Goal: Transaction & Acquisition: Purchase product/service

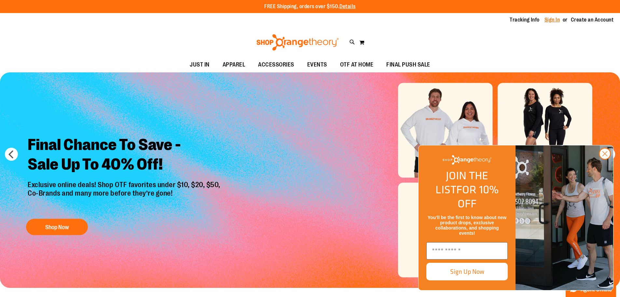
click at [548, 19] on link "Sign In" at bounding box center [553, 19] width 16 height 7
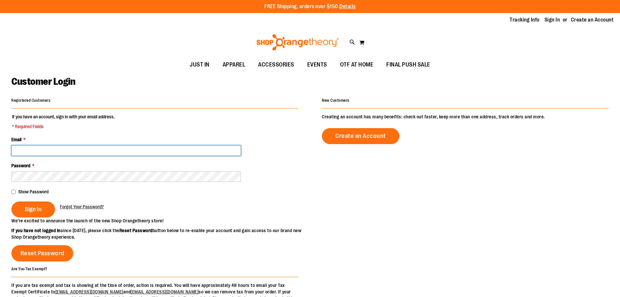
click at [147, 155] on input "Email *" at bounding box center [126, 150] width 230 height 10
click at [119, 151] on input "Email *" at bounding box center [126, 150] width 230 height 10
type input "**********"
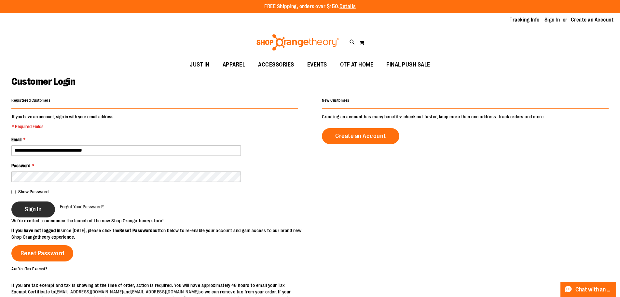
click at [27, 207] on span "Sign In" at bounding box center [33, 208] width 17 height 7
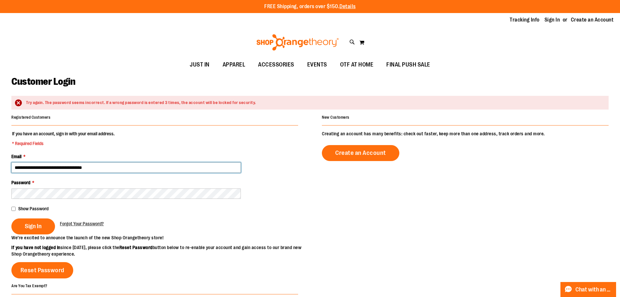
click at [51, 168] on input "**********" at bounding box center [126, 167] width 230 height 10
type input "**********"
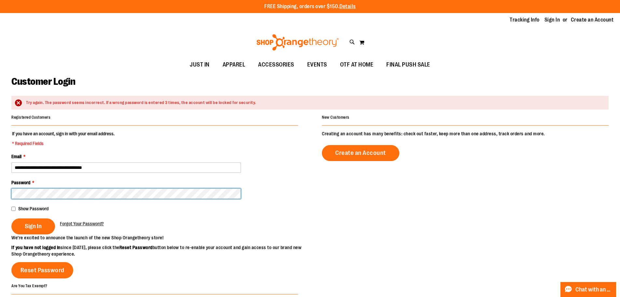
click at [11, 218] on button "Sign In" at bounding box center [33, 226] width 44 height 16
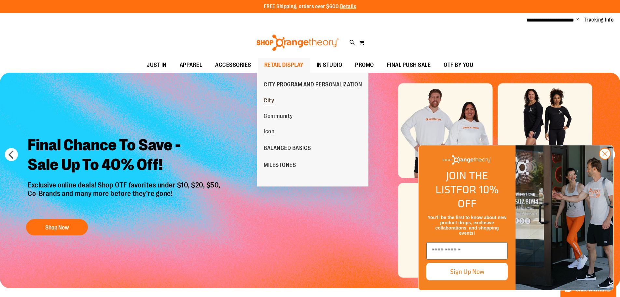
click at [268, 98] on span "City" at bounding box center [269, 101] width 10 height 8
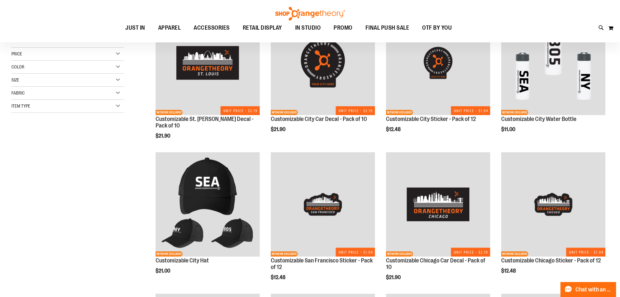
scroll to position [163, 0]
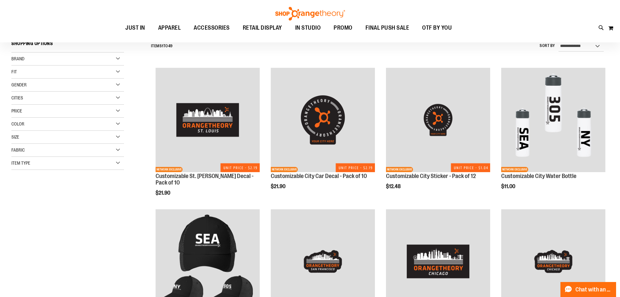
scroll to position [16, 0]
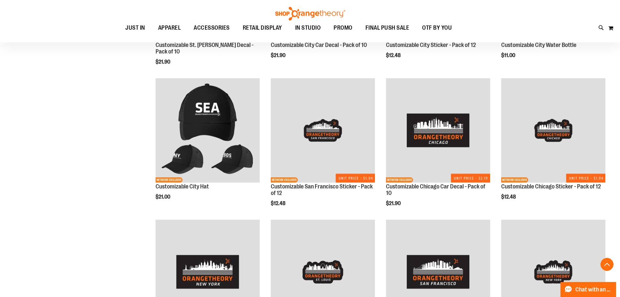
scroll to position [456, 0]
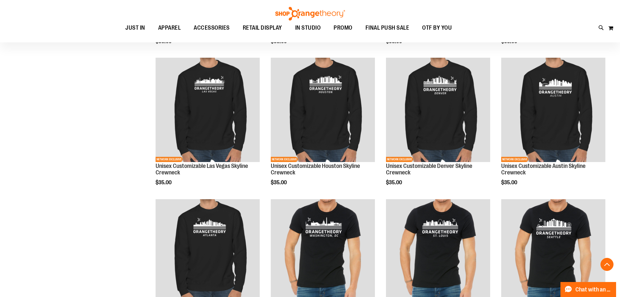
scroll to position [629, 0]
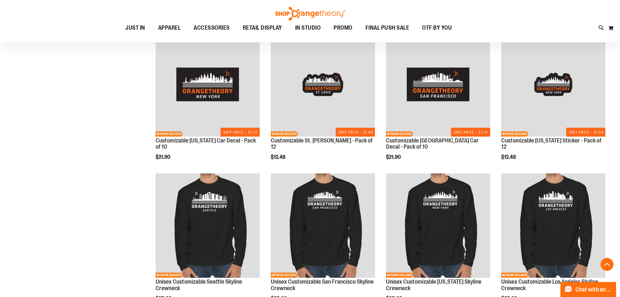
scroll to position [466, 0]
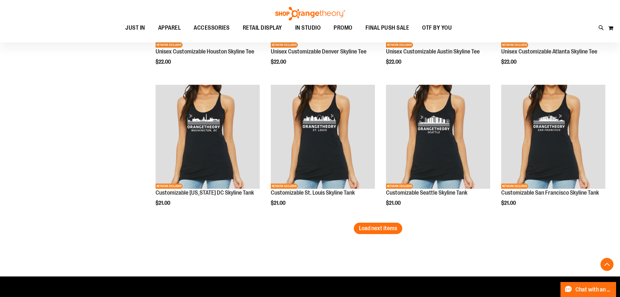
scroll to position [1182, 0]
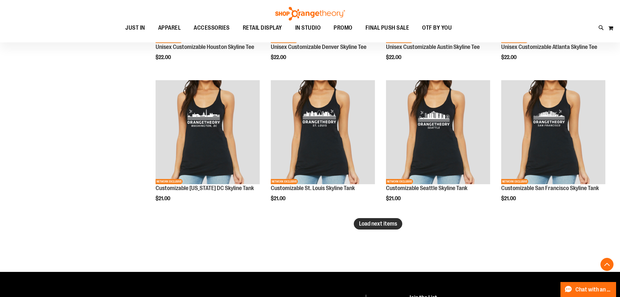
click at [391, 226] on span "Load next items" at bounding box center [378, 223] width 38 height 7
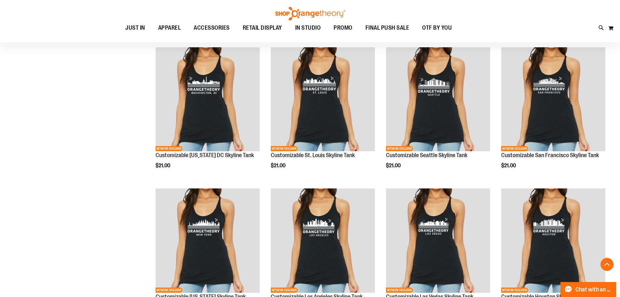
scroll to position [1182, 0]
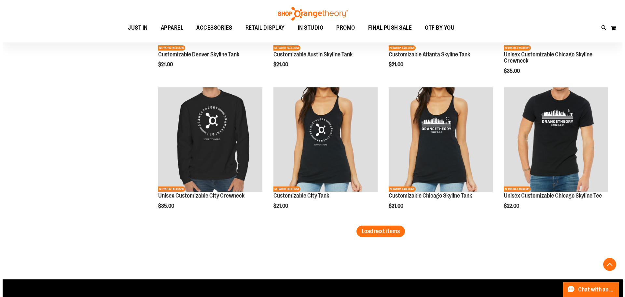
scroll to position [1606, 0]
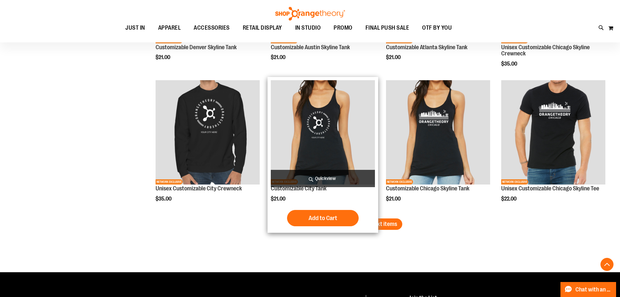
click at [341, 181] on span "Quickview" at bounding box center [323, 178] width 104 height 17
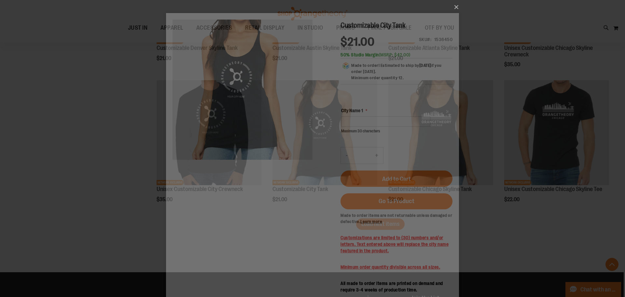
scroll to position [0, 0]
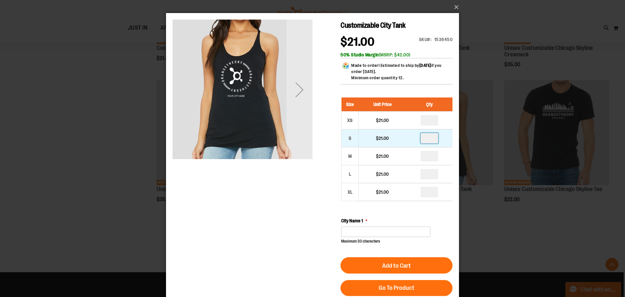
drag, startPoint x: 432, startPoint y: 139, endPoint x: 429, endPoint y: 140, distance: 3.4
click at [429, 140] on input "number" at bounding box center [430, 138] width 18 height 10
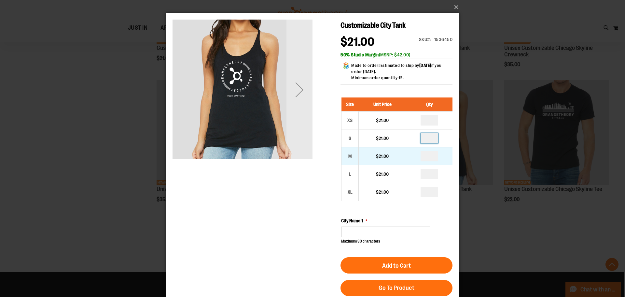
type input "*"
drag, startPoint x: 433, startPoint y: 158, endPoint x: 419, endPoint y: 156, distance: 14.1
type input "*"
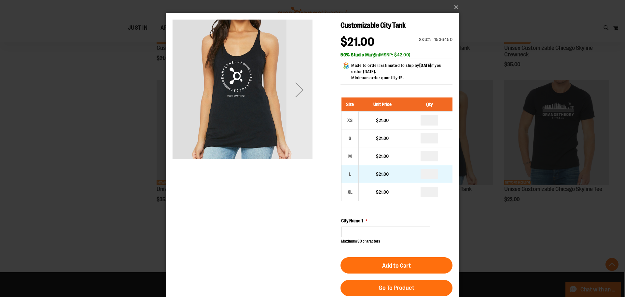
drag, startPoint x: 432, startPoint y: 175, endPoint x: 424, endPoint y: 176, distance: 8.2
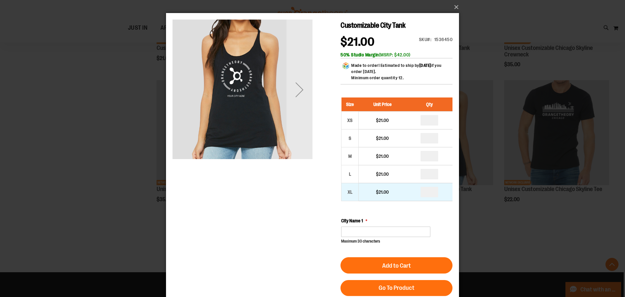
type input "*"
drag, startPoint x: 432, startPoint y: 192, endPoint x: 422, endPoint y: 192, distance: 10.1
type input "*"
click at [451, 213] on div "Size Unit Price Qty XS $21.00 * S $21.00 *" at bounding box center [396, 170] width 111 height 147
drag, startPoint x: 431, startPoint y: 192, endPoint x: 424, endPoint y: 192, distance: 7.2
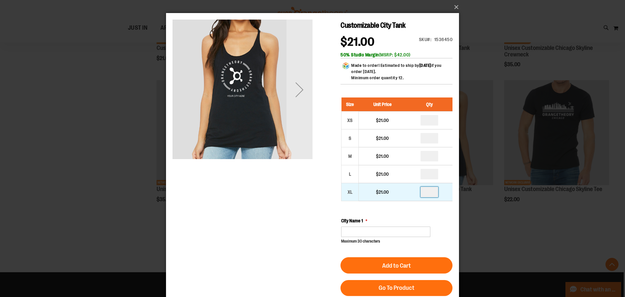
click at [424, 192] on input "*" at bounding box center [430, 192] width 18 height 10
type input "*"
click at [451, 211] on div "Size Unit Price Qty XS $21.00 * S $21.00 *" at bounding box center [396, 170] width 111 height 147
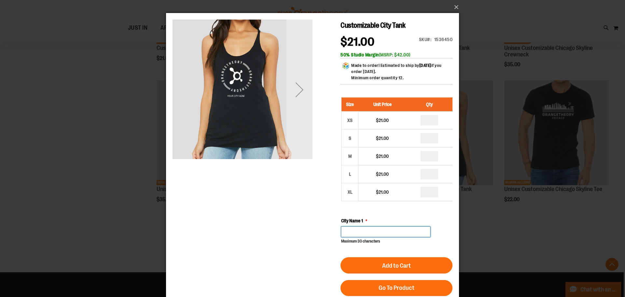
click at [405, 233] on input "City Name 1" at bounding box center [385, 231] width 89 height 10
click at [447, 222] on div "**********" at bounding box center [396, 230] width 111 height 27
drag, startPoint x: 367, startPoint y: 231, endPoint x: 358, endPoint y: 231, distance: 8.5
click at [358, 231] on input "**********" at bounding box center [385, 231] width 89 height 10
type input "******"
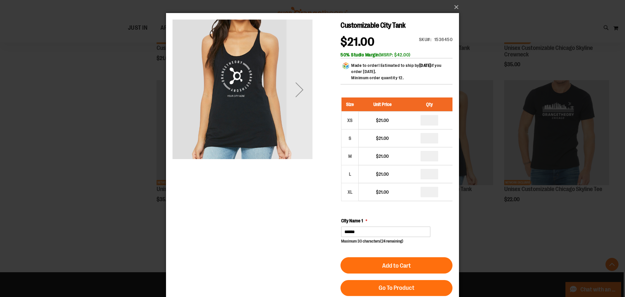
click at [435, 217] on div "Size Unit Price Qty XS $21.00 * S $21.00 *" at bounding box center [396, 170] width 111 height 147
drag, startPoint x: 432, startPoint y: 120, endPoint x: 426, endPoint y: 120, distance: 6.2
click at [426, 120] on input "number" at bounding box center [430, 120] width 18 height 10
type input "*"
click at [446, 217] on div "City Name 1 ****** Maximum 30 characters (24 remaining)" at bounding box center [396, 230] width 111 height 27
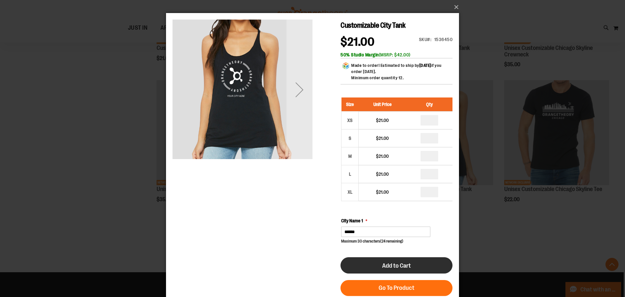
click at [428, 268] on button "Add to Cart" at bounding box center [397, 265] width 112 height 16
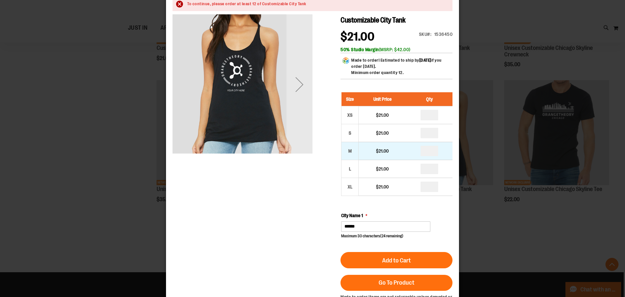
scroll to position [33, 0]
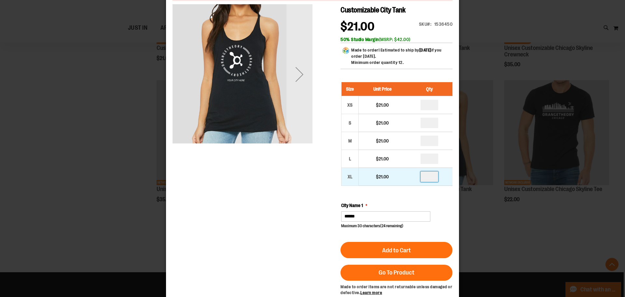
drag, startPoint x: 433, startPoint y: 176, endPoint x: 419, endPoint y: 177, distance: 13.7
click at [419, 177] on td at bounding box center [429, 176] width 46 height 18
type input "*"
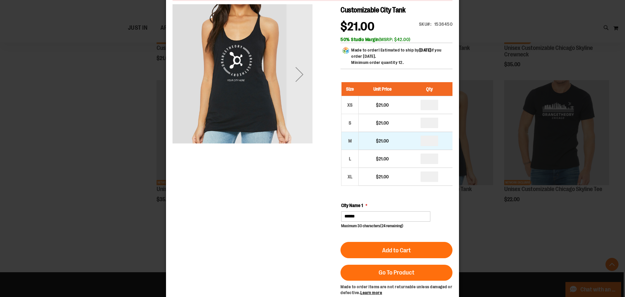
drag, startPoint x: 431, startPoint y: 143, endPoint x: 424, endPoint y: 142, distance: 7.6
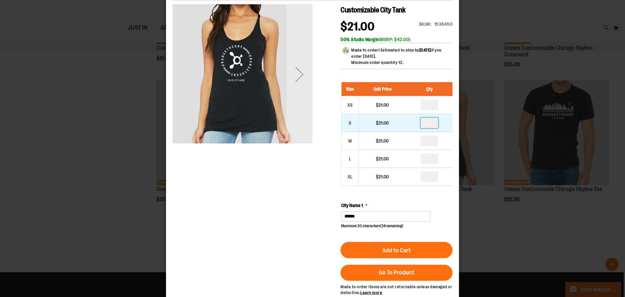
drag, startPoint x: 434, startPoint y: 124, endPoint x: 417, endPoint y: 122, distance: 17.7
click at [417, 122] on td "*" at bounding box center [429, 123] width 46 height 18
type input "*"
click at [444, 197] on div "Size Unit Price Qty XS $21.00 * S $21.00 *" at bounding box center [396, 155] width 111 height 147
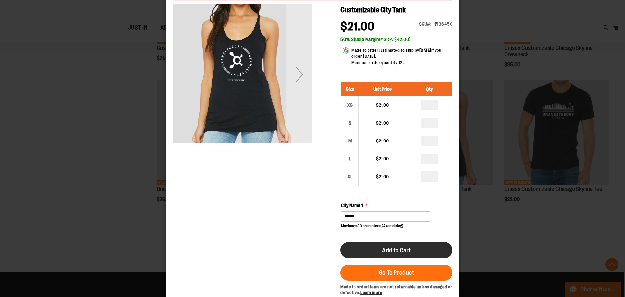
click at [428, 247] on button "Add to Cart" at bounding box center [397, 250] width 112 height 16
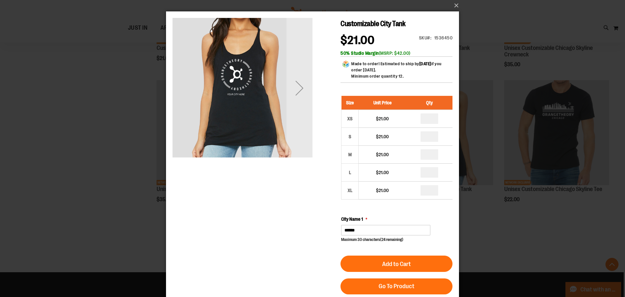
scroll to position [0, 0]
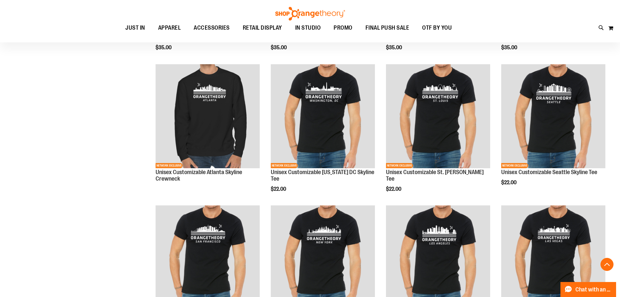
scroll to position [139, 0]
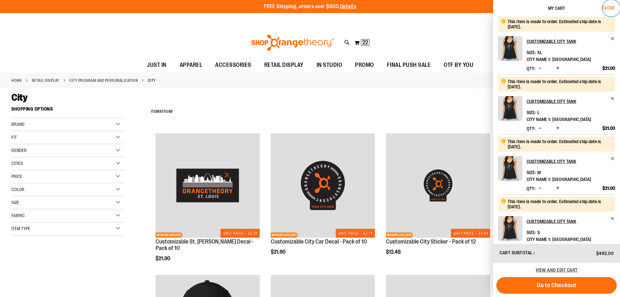
click at [609, 7] on span "Close" at bounding box center [608, 7] width 13 height 5
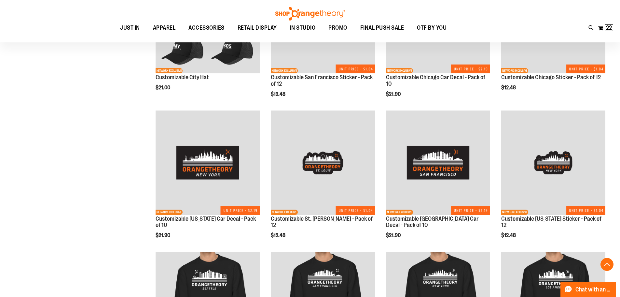
scroll to position [195, 0]
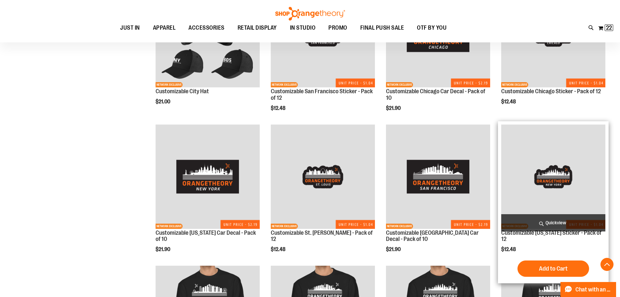
scroll to position [358, 0]
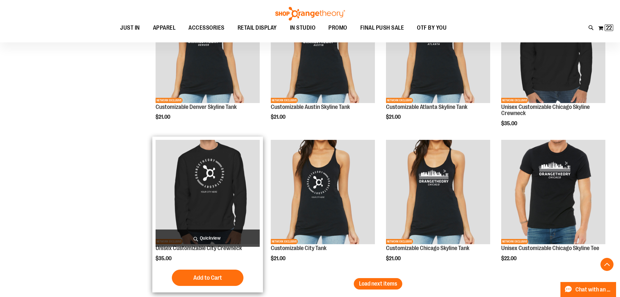
scroll to position [1579, 0]
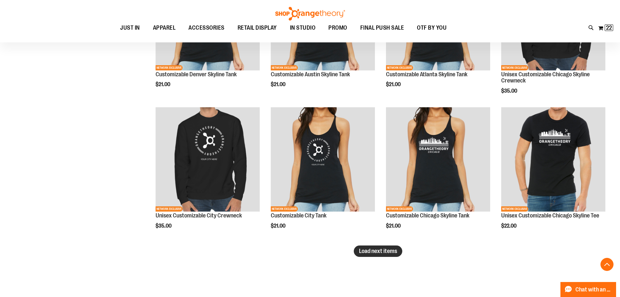
click at [392, 253] on span "Load next items" at bounding box center [378, 251] width 38 height 7
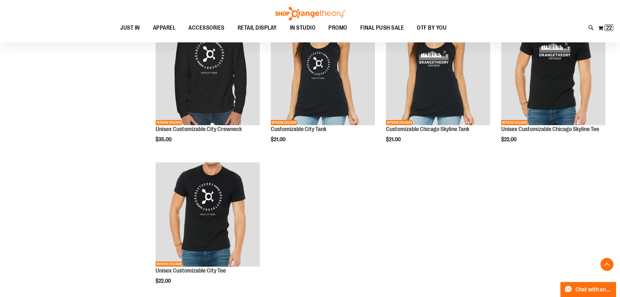
scroll to position [1676, 0]
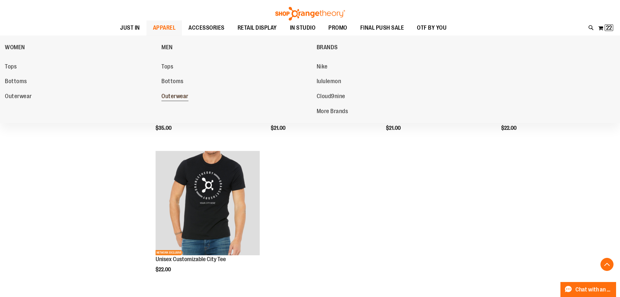
click at [167, 96] on span "Outerwear" at bounding box center [175, 97] width 27 height 8
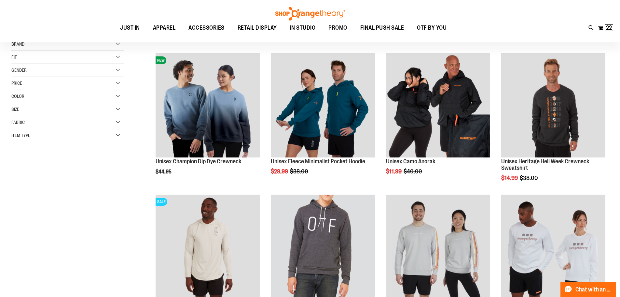
scroll to position [65, 0]
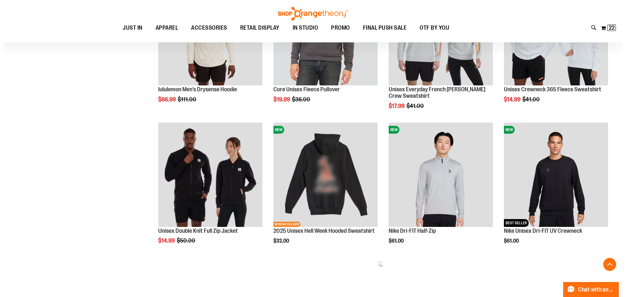
scroll to position [325, 0]
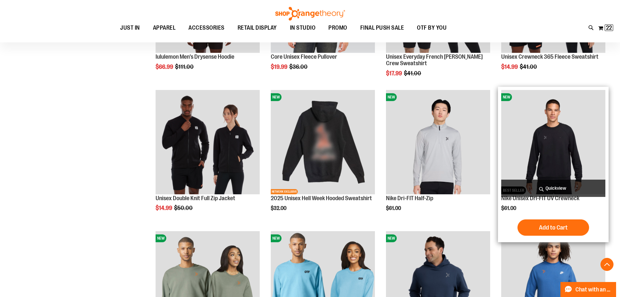
click at [593, 189] on span "Quickview" at bounding box center [554, 187] width 104 height 17
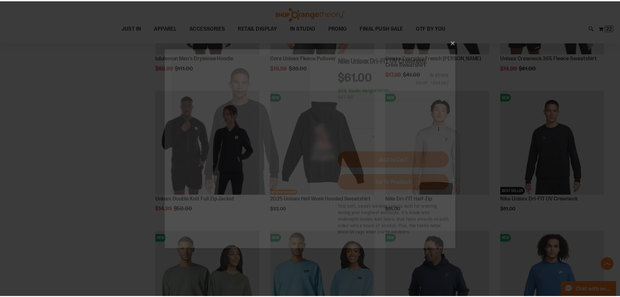
scroll to position [0, 0]
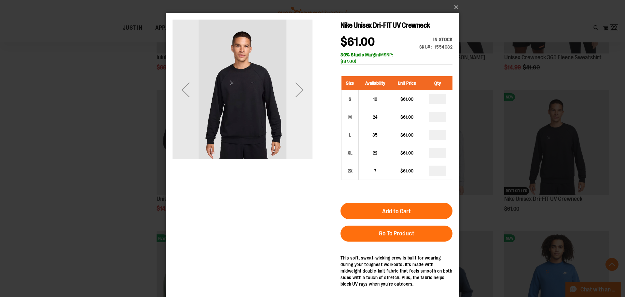
click at [300, 86] on div "Next" at bounding box center [300, 90] width 26 height 26
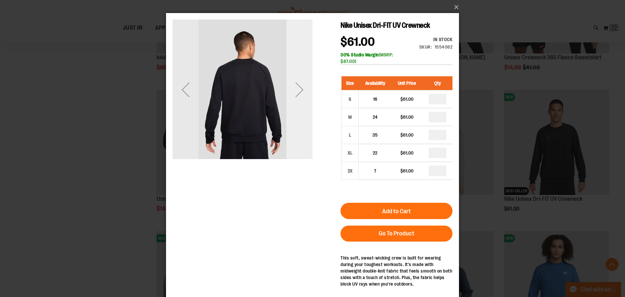
click at [300, 86] on div "Next" at bounding box center [300, 90] width 26 height 26
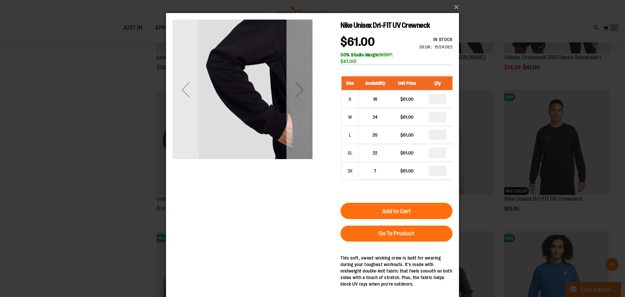
click at [300, 86] on div "Next" at bounding box center [300, 90] width 26 height 26
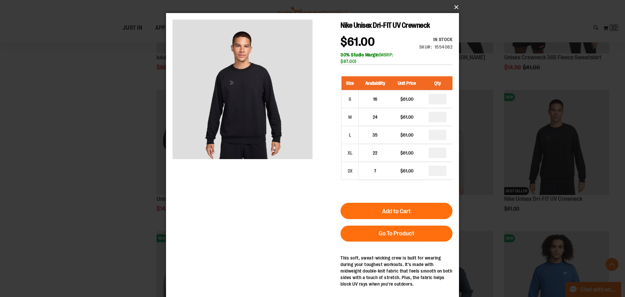
click at [455, 8] on button "×" at bounding box center [314, 7] width 293 height 14
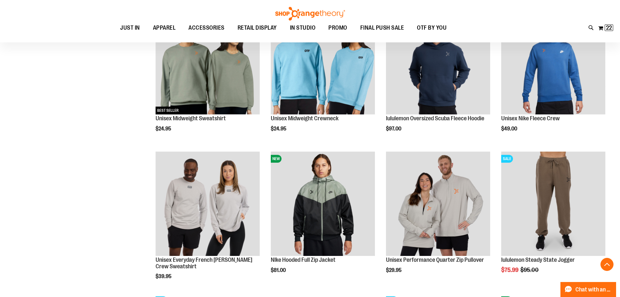
scroll to position [586, 0]
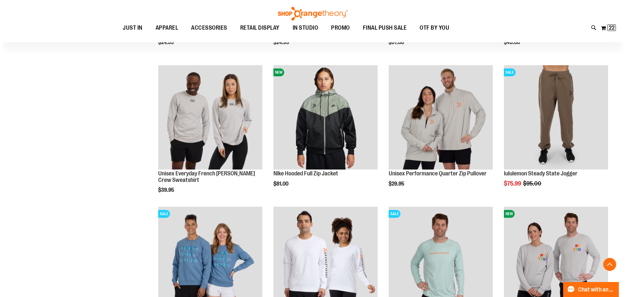
scroll to position [651, 0]
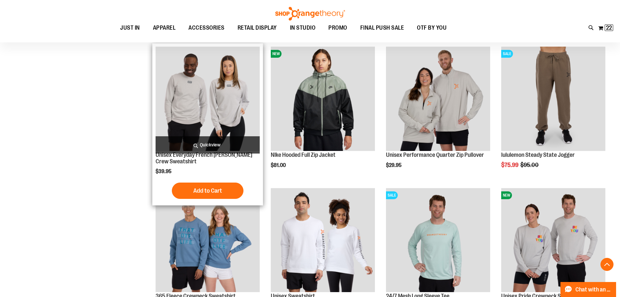
click at [216, 147] on span "Quickview" at bounding box center [208, 144] width 104 height 17
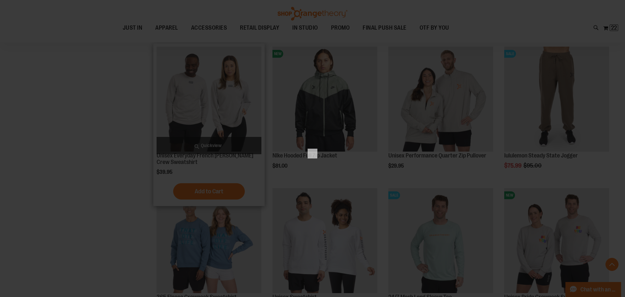
scroll to position [0, 0]
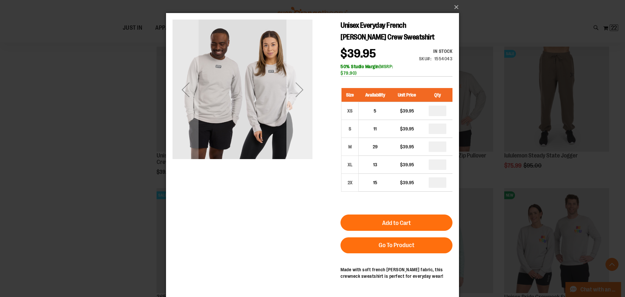
click at [300, 85] on div "Next" at bounding box center [300, 90] width 26 height 26
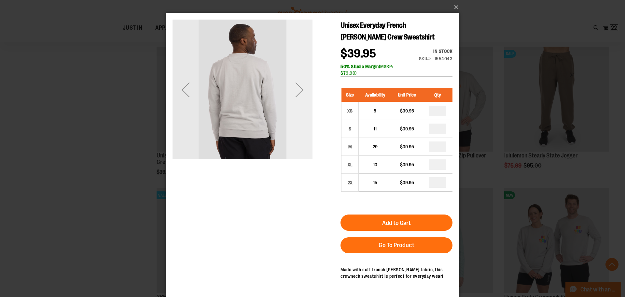
click at [300, 85] on div "Next" at bounding box center [300, 90] width 26 height 26
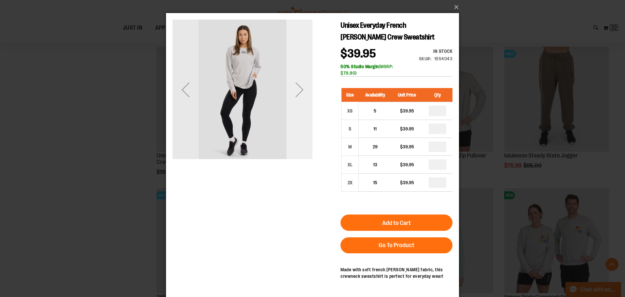
click at [300, 85] on div "Next" at bounding box center [300, 90] width 26 height 26
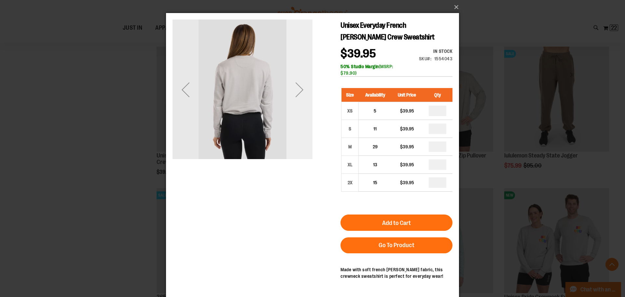
click at [300, 85] on div "Next" at bounding box center [300, 90] width 26 height 26
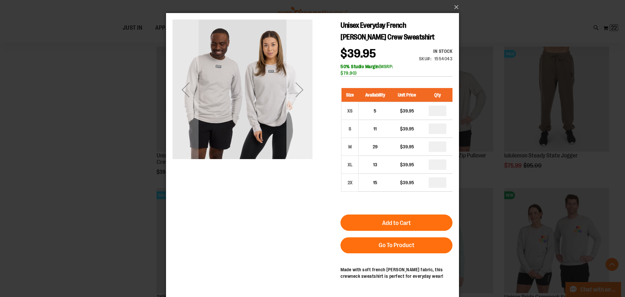
click at [300, 85] on div "Next" at bounding box center [300, 90] width 26 height 26
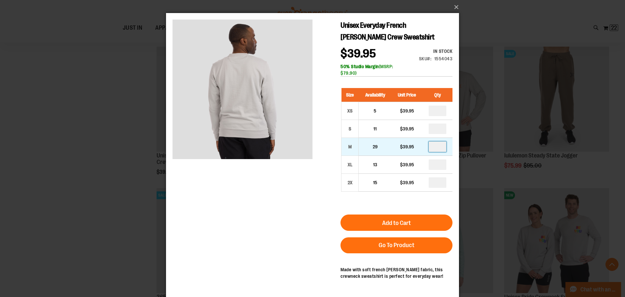
click at [442, 148] on input "number" at bounding box center [438, 146] width 18 height 10
type input "*"
click at [294, 187] on div "Unisex Everyday French Terry Crew Sweatshirt $39.95 In stock Only %1 left SKU 1…" at bounding box center [313, 156] width 280 height 273
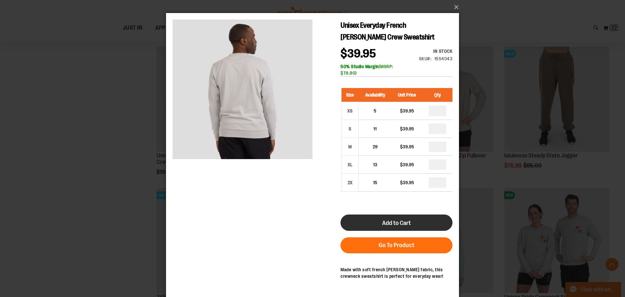
click at [387, 220] on span "Add to Cart" at bounding box center [396, 222] width 29 height 7
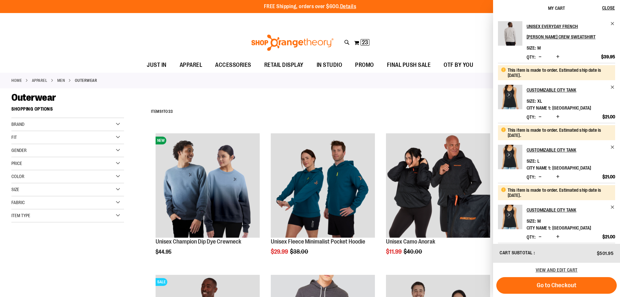
drag, startPoint x: 456, startPoint y: 93, endPoint x: 456, endPoint y: 97, distance: 3.6
click at [456, 93] on div "Outerwear" at bounding box center [310, 98] width 598 height 12
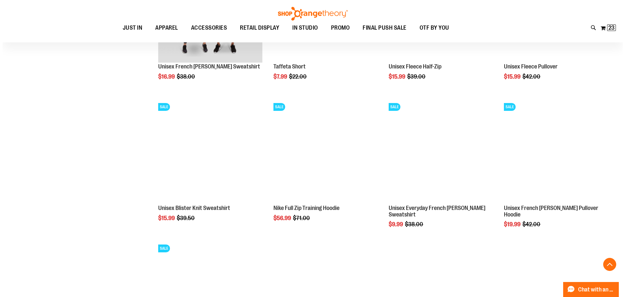
scroll to position [1032, 0]
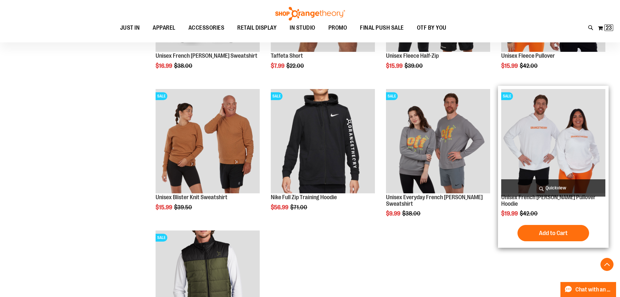
click at [561, 183] on span "Quickview" at bounding box center [554, 187] width 104 height 17
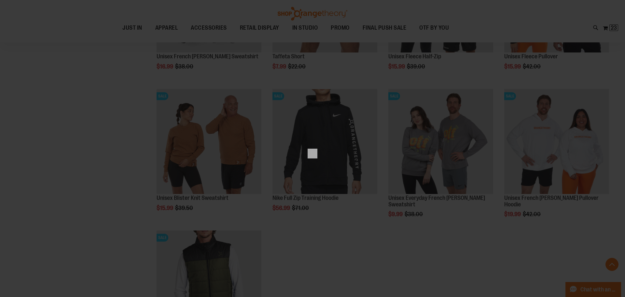
scroll to position [0, 0]
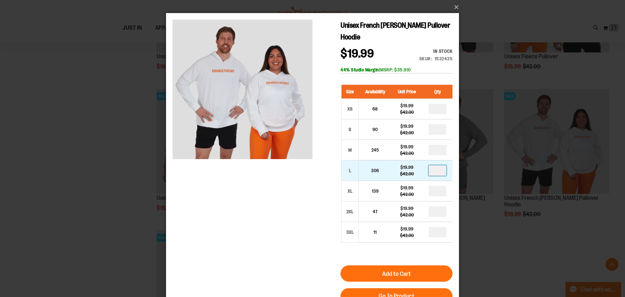
drag, startPoint x: 442, startPoint y: 159, endPoint x: 430, endPoint y: 159, distance: 11.7
click at [430, 165] on input "number" at bounding box center [438, 170] width 18 height 10
type input "*"
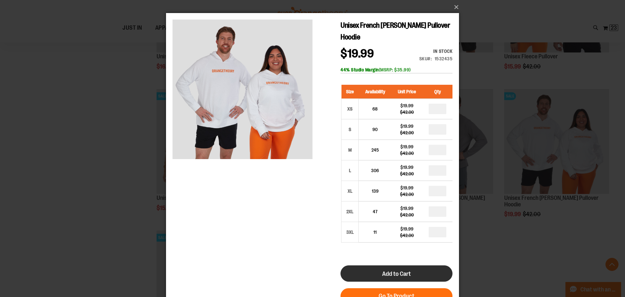
click at [422, 265] on button "Add to Cart" at bounding box center [397, 273] width 112 height 16
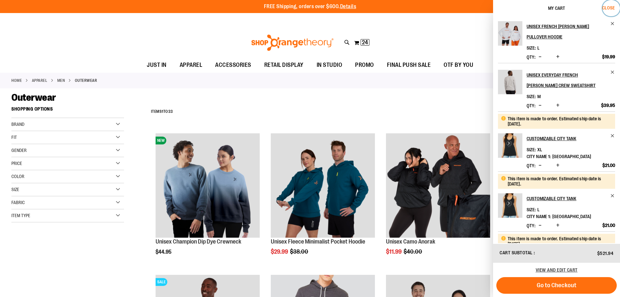
click at [603, 7] on span "Close" at bounding box center [608, 7] width 13 height 5
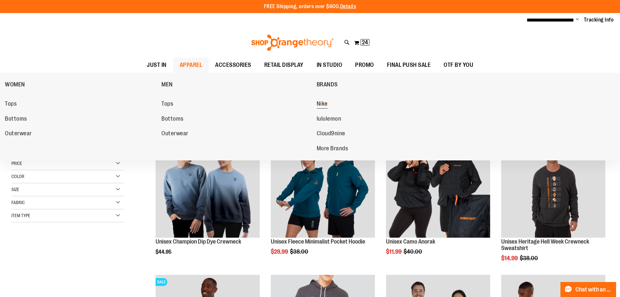
click at [323, 100] on span "Nike" at bounding box center [322, 104] width 11 height 8
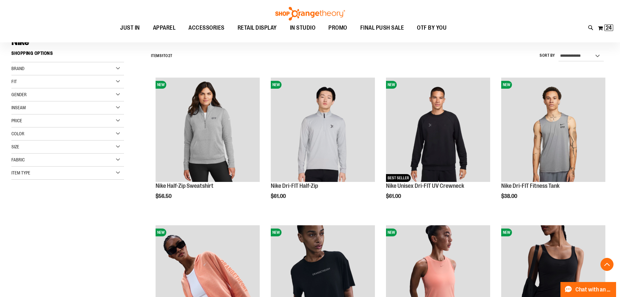
scroll to position [163, 0]
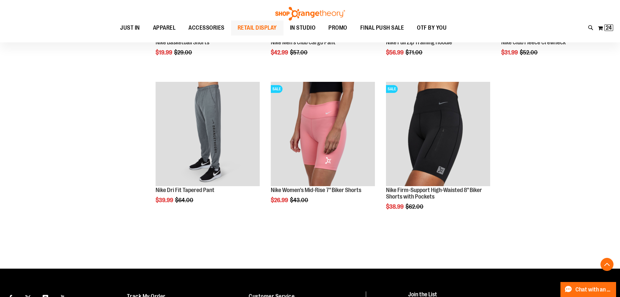
scroll to position [912, 0]
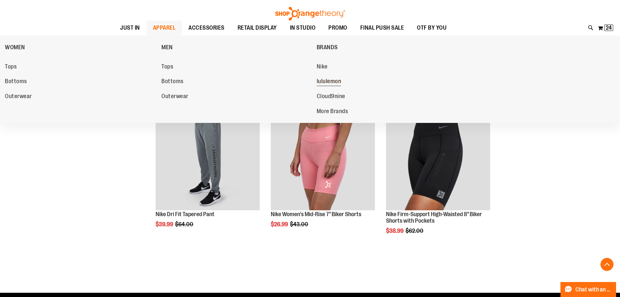
click at [325, 80] on span "lululemon" at bounding box center [329, 82] width 25 height 8
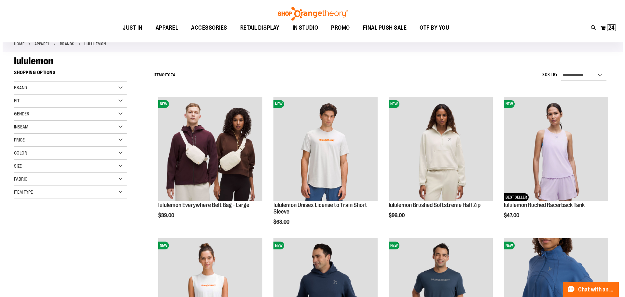
scroll to position [32, 0]
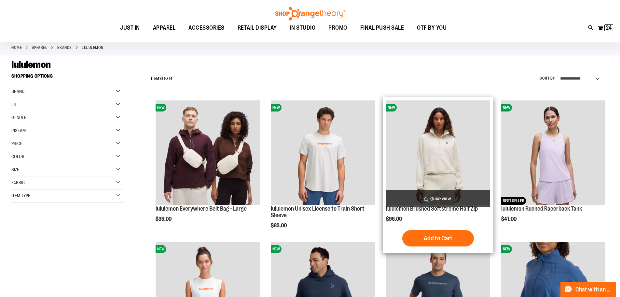
click at [459, 199] on span "Quickview" at bounding box center [438, 198] width 104 height 17
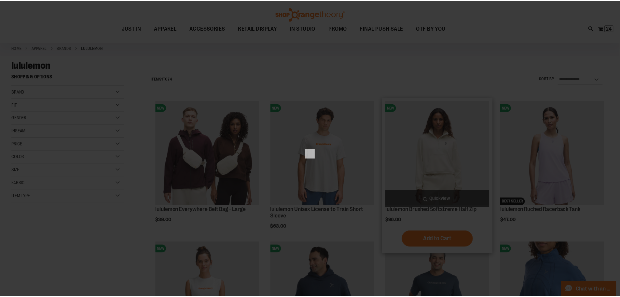
scroll to position [0, 0]
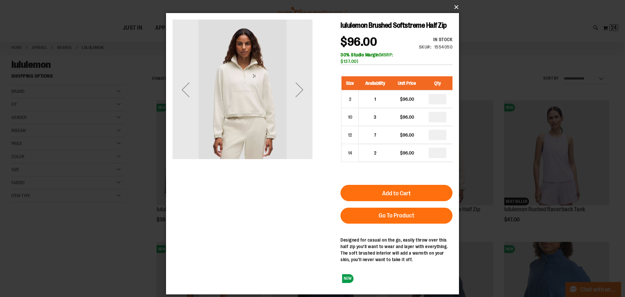
click at [456, 6] on button "×" at bounding box center [314, 7] width 293 height 14
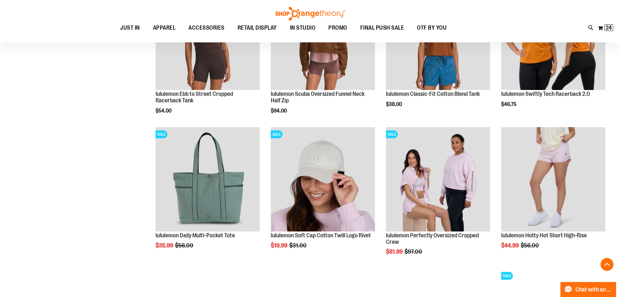
scroll to position [586, 0]
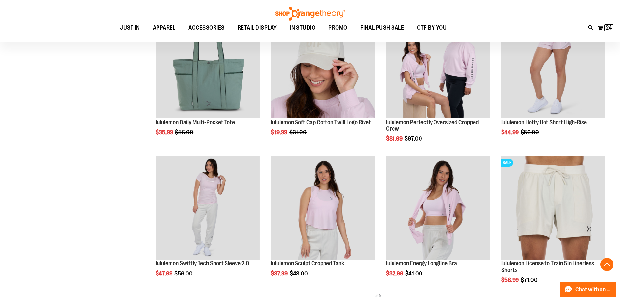
scroll to position [725, 0]
